Goal: Information Seeking & Learning: Learn about a topic

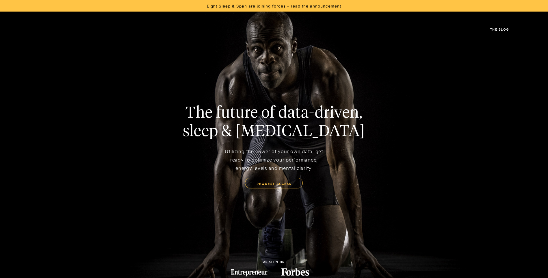
click at [508, 29] on div "The Blog" at bounding box center [499, 29] width 19 height 3
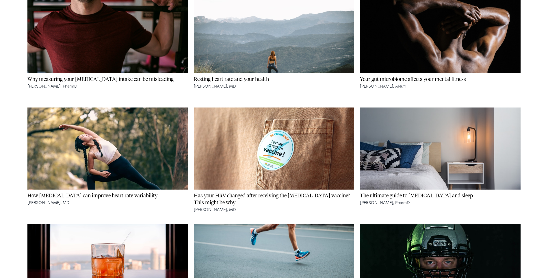
scroll to position [1213, 0]
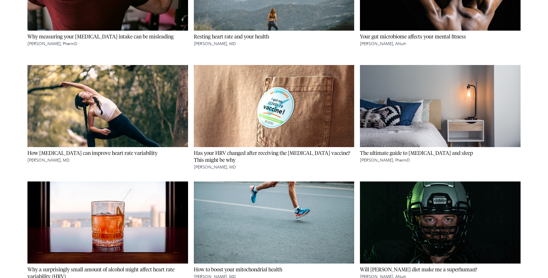
click at [395, 157] on h4 "The ultimate guide to [MEDICAL_DATA] and sleep" at bounding box center [440, 153] width 161 height 7
